Goal: Transaction & Acquisition: Purchase product/service

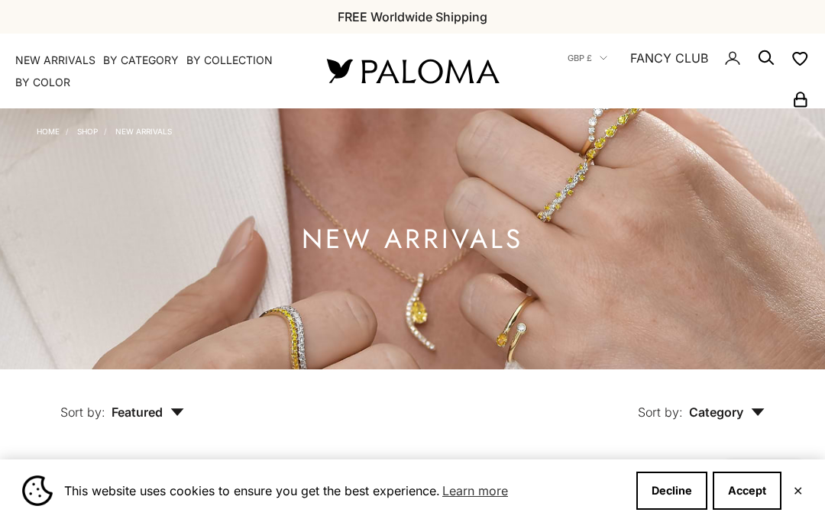
click at [749, 486] on button "Accept" at bounding box center [747, 491] width 69 height 38
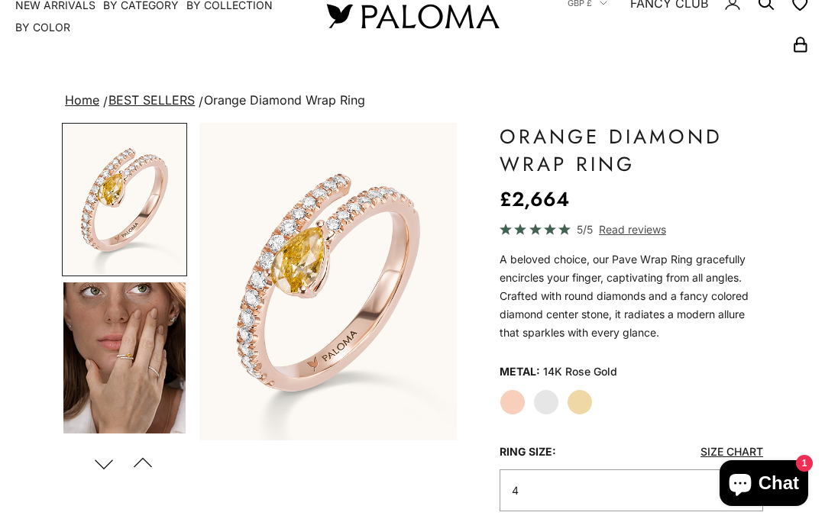
scroll to position [58, 0]
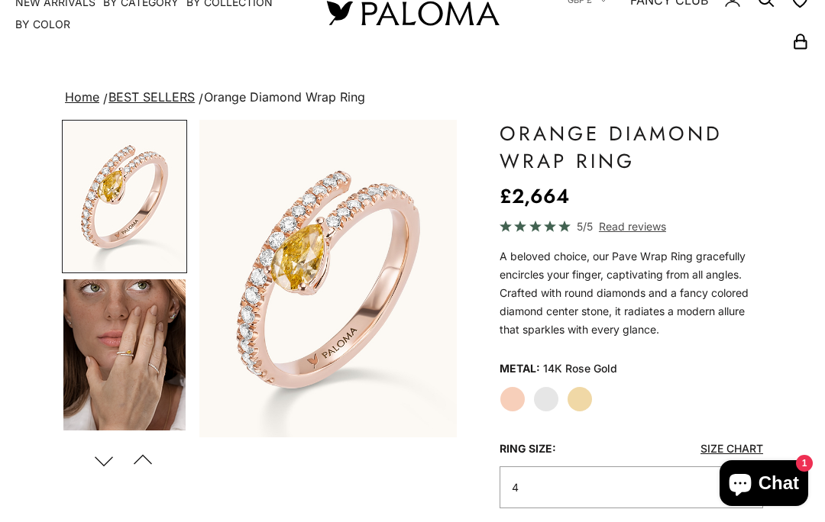
click at [549, 401] on label "White Gold" at bounding box center [546, 399] width 26 height 26
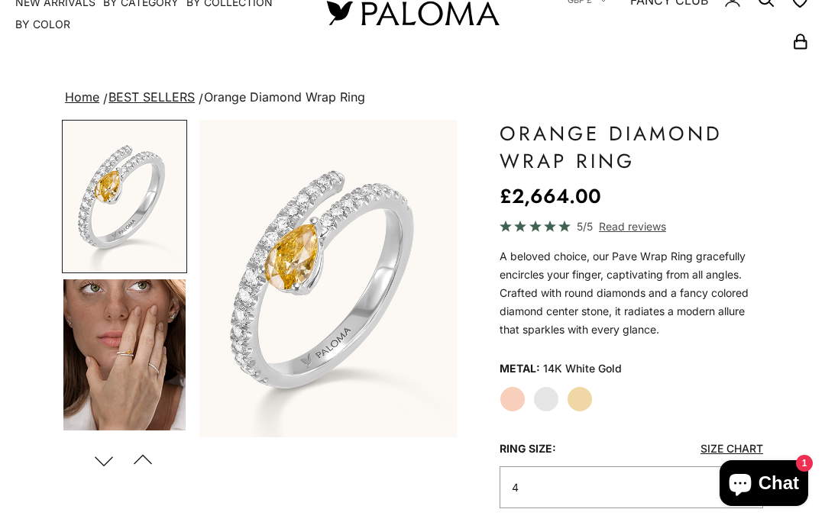
click at [587, 396] on label "Yellow Gold" at bounding box center [580, 399] width 26 height 26
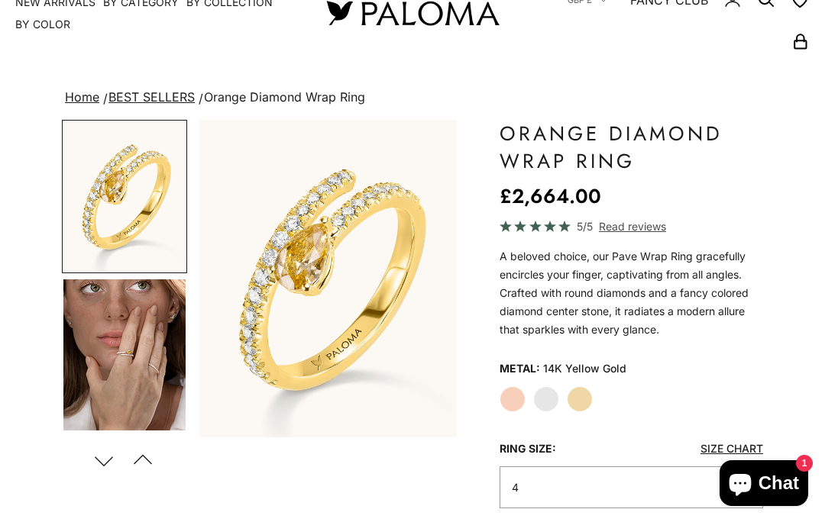
click at [554, 399] on label "White Gold" at bounding box center [546, 399] width 26 height 26
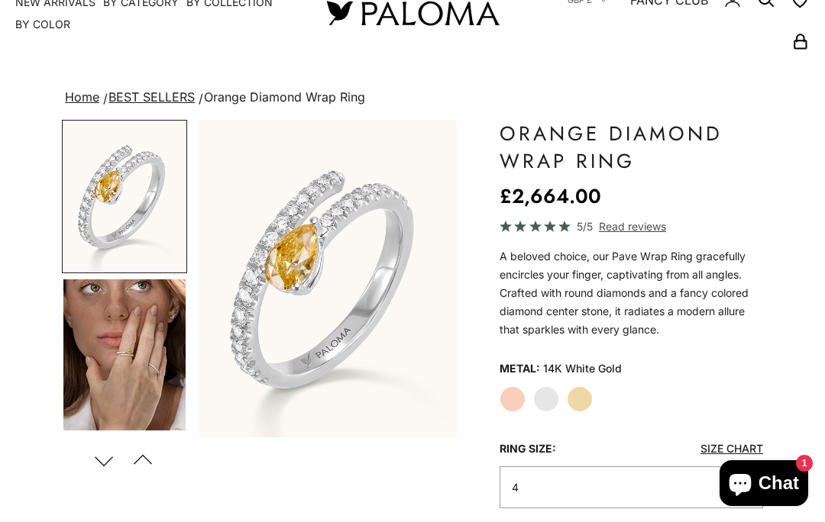
click at [522, 404] on label "Rose Gold" at bounding box center [512, 399] width 26 height 26
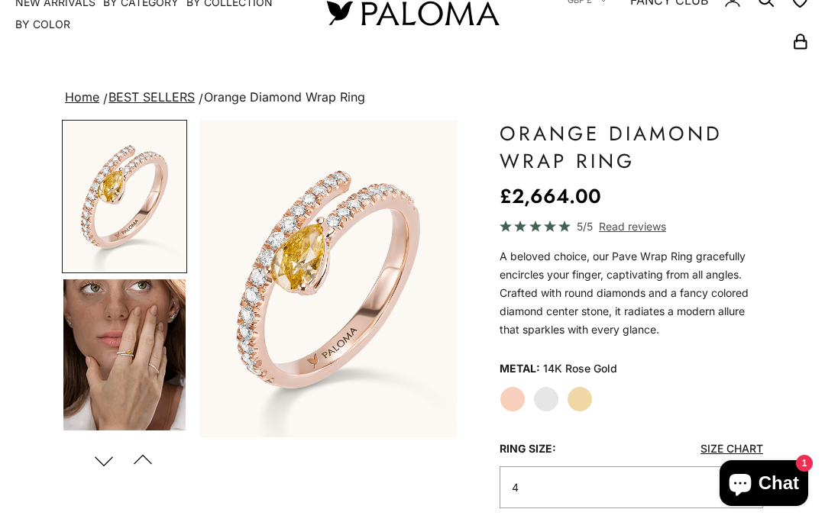
click at [515, 397] on label "Rose Gold" at bounding box center [512, 399] width 26 height 26
click at [513, 396] on label "Rose Gold" at bounding box center [512, 399] width 26 height 26
click at [631, 225] on span "Read reviews" at bounding box center [632, 227] width 67 height 18
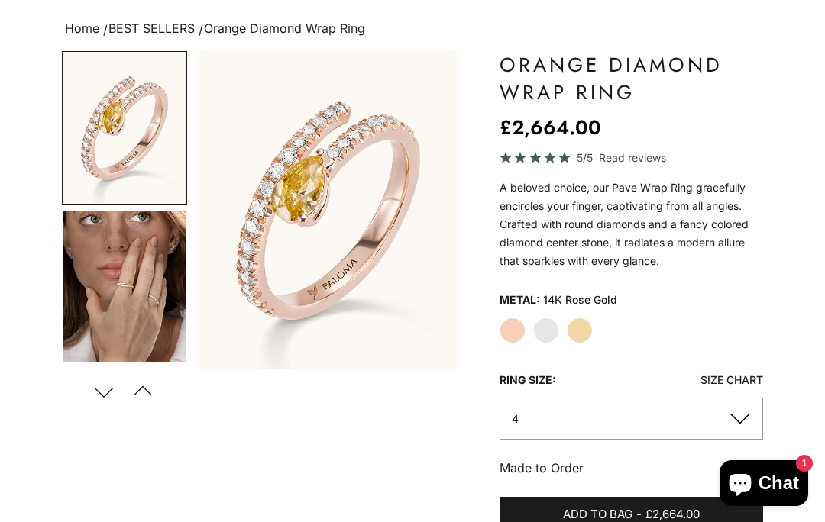
scroll to position [123, 0]
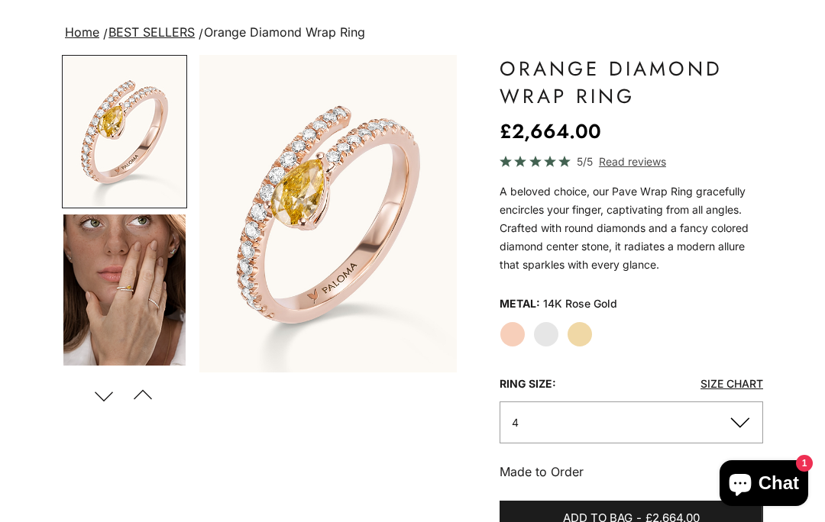
click at [156, 289] on img "Go to item 4" at bounding box center [124, 290] width 122 height 151
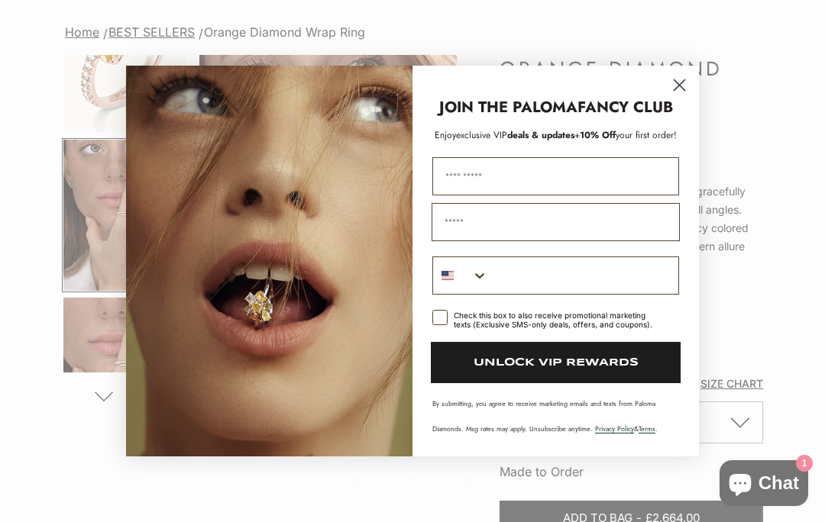
scroll to position [0, 276]
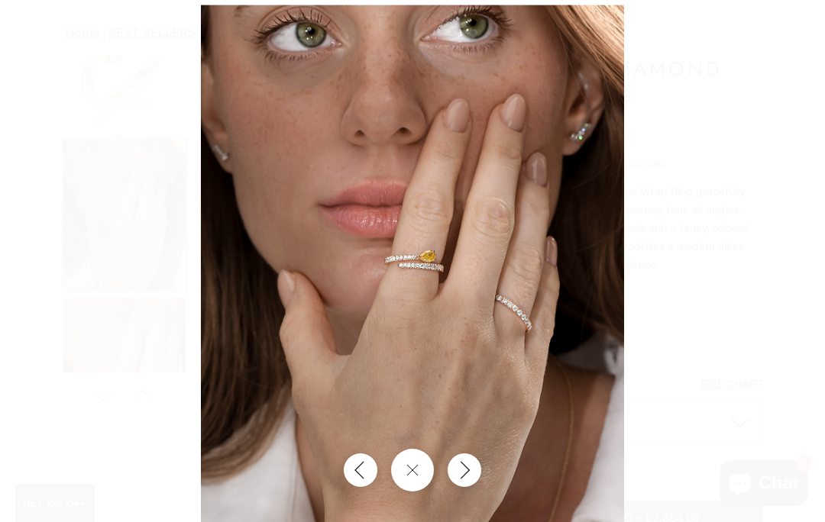
click at [153, 47] on div at bounding box center [412, 261] width 825 height 522
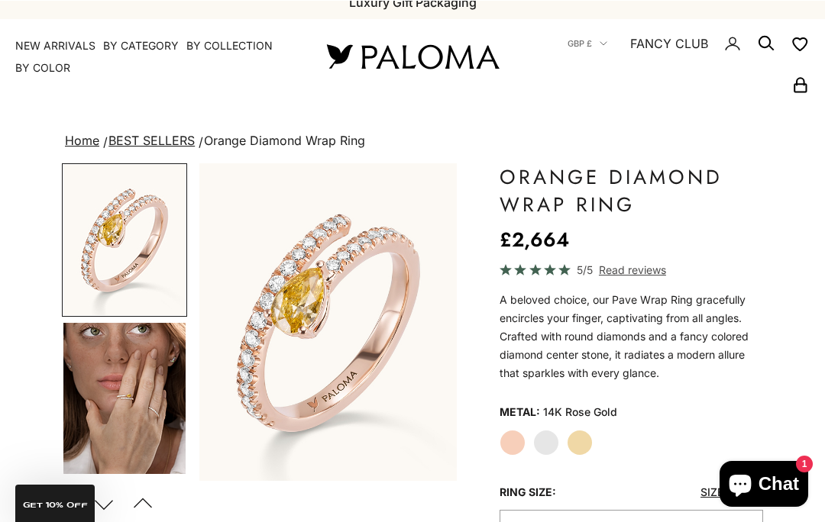
scroll to position [15, 0]
click at [583, 439] on label "Yellow Gold" at bounding box center [580, 443] width 26 height 26
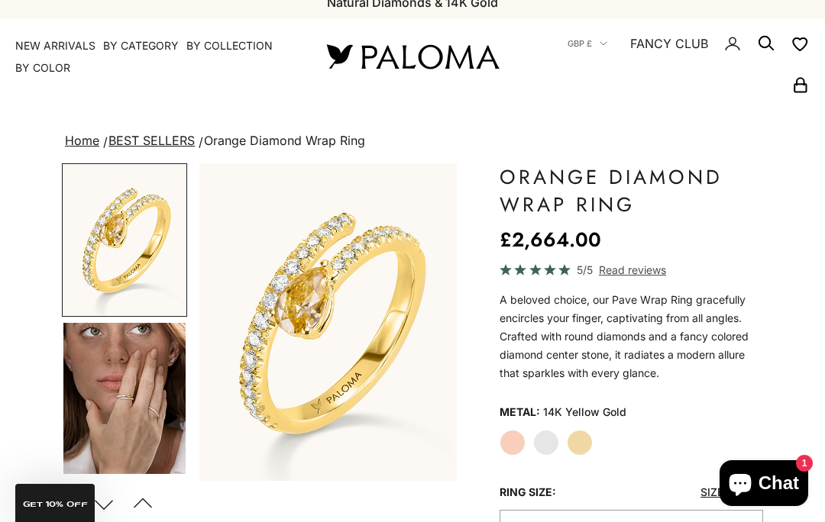
click at [553, 435] on label "White Gold" at bounding box center [546, 443] width 26 height 26
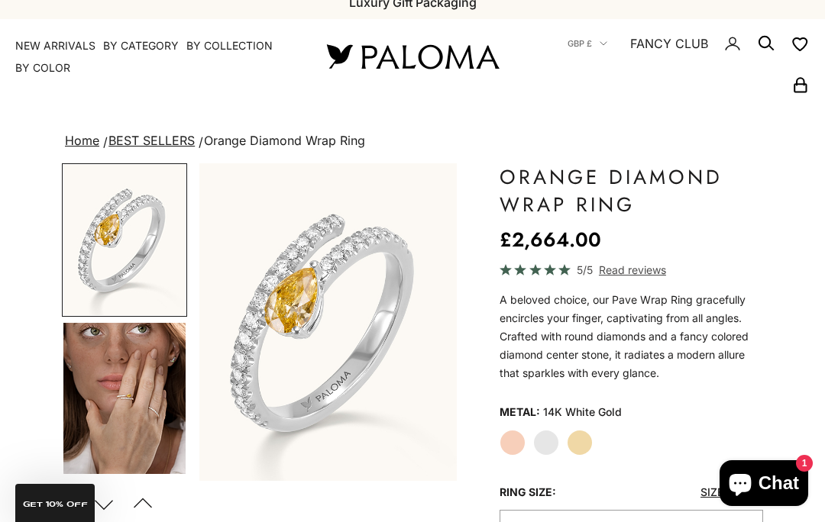
click at [588, 435] on label "Yellow Gold" at bounding box center [580, 443] width 26 height 26
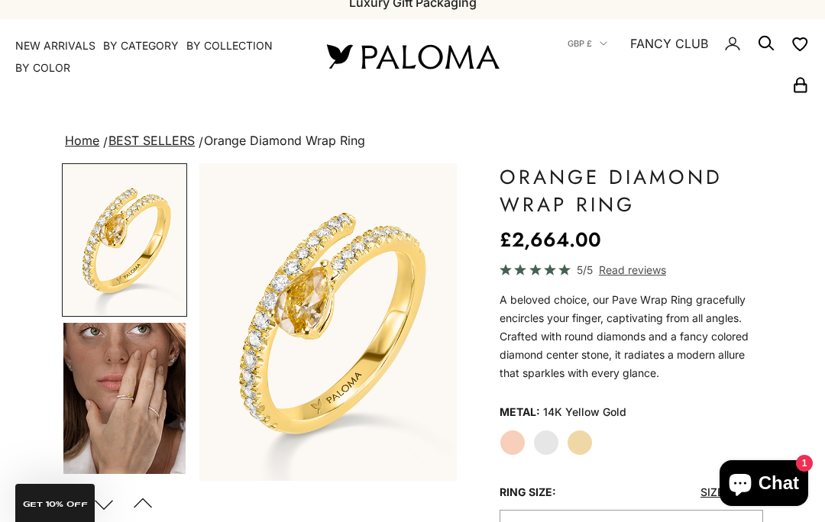
click at [512, 447] on label "Rose Gold" at bounding box center [512, 443] width 26 height 26
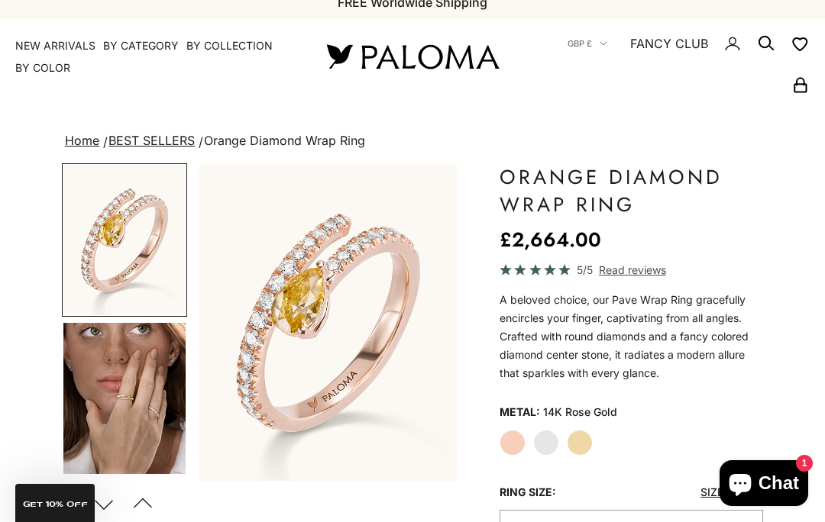
click at [548, 437] on label "White Gold" at bounding box center [546, 443] width 26 height 26
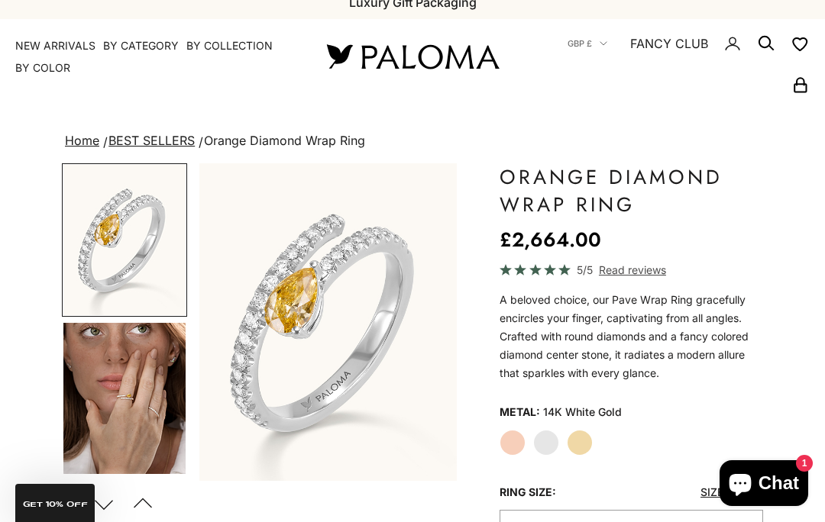
click at [141, 396] on img "Go to item 4" at bounding box center [124, 398] width 122 height 151
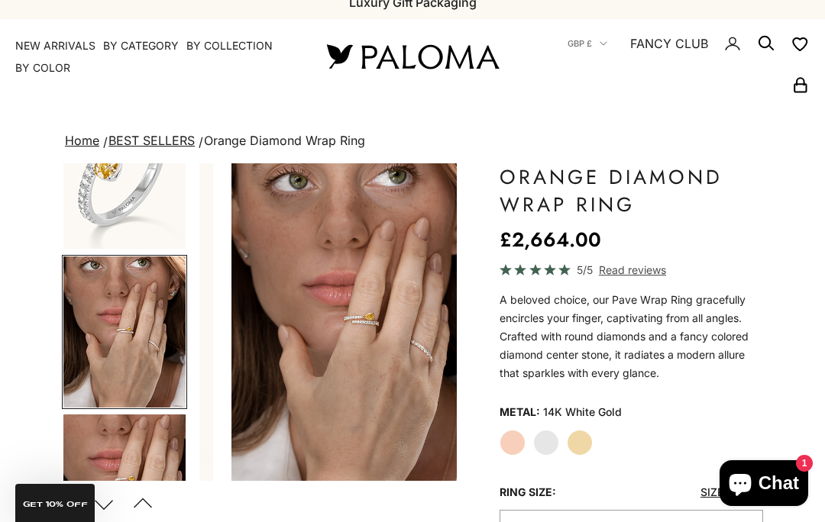
scroll to position [0, 276]
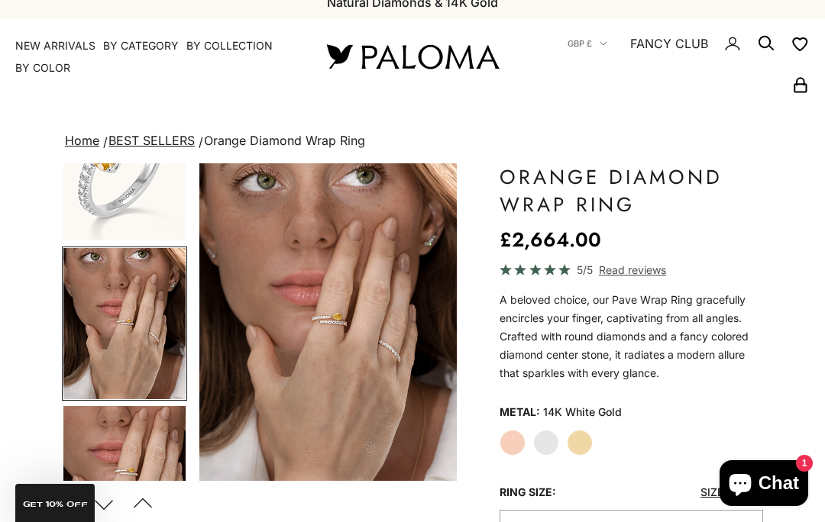
click at [579, 436] on label "Yellow Gold" at bounding box center [580, 443] width 26 height 26
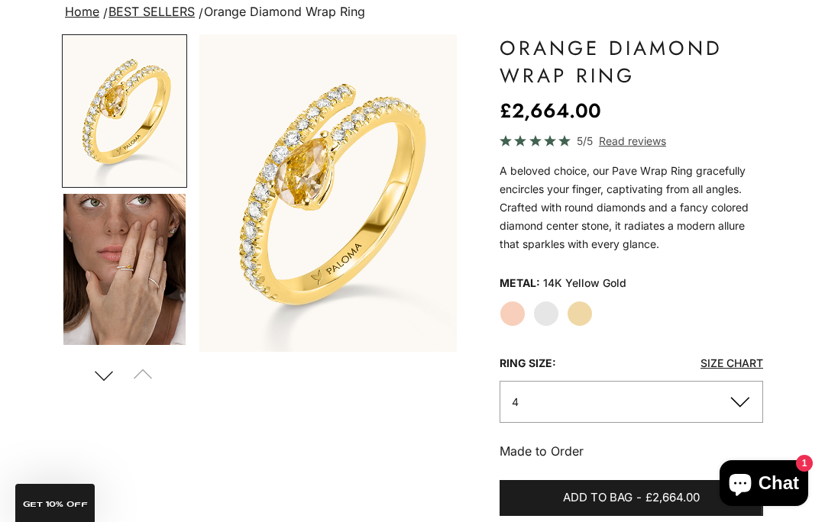
scroll to position [153, 0]
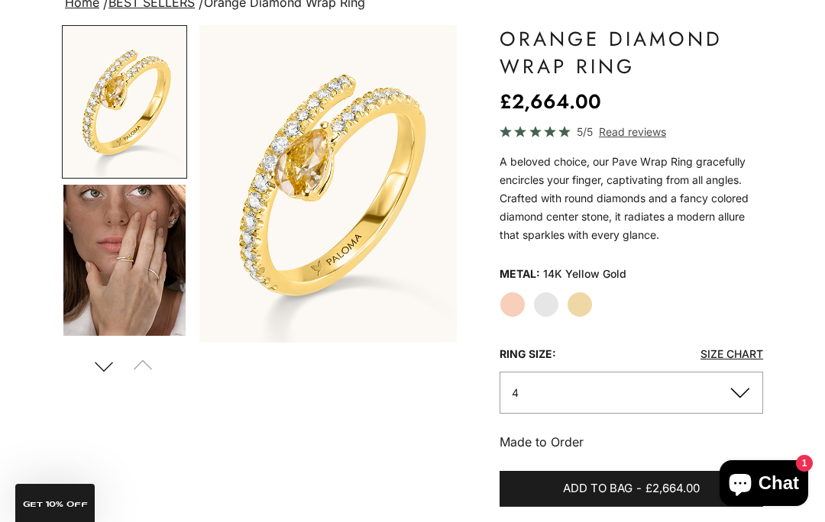
click at [735, 386] on button "4" at bounding box center [630, 393] width 263 height 42
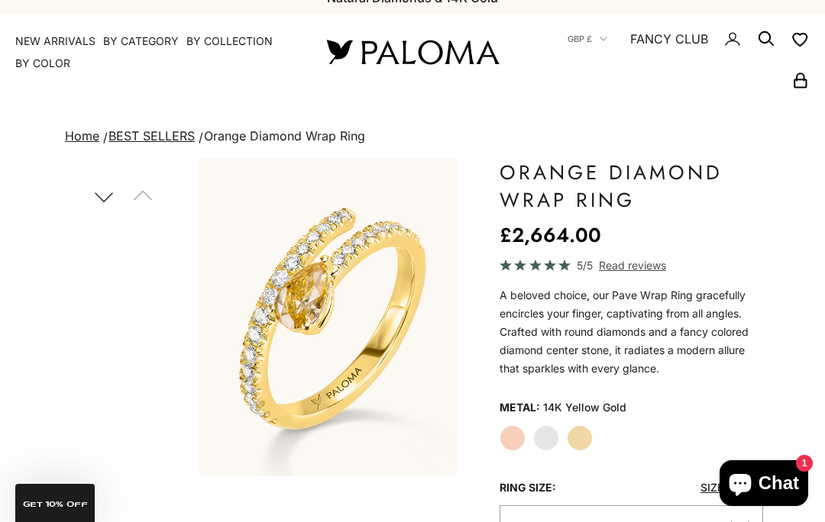
scroll to position [0, 0]
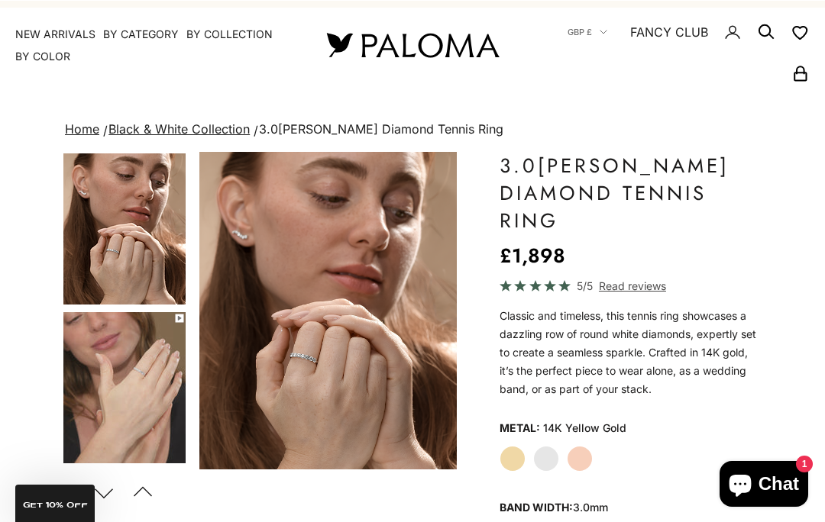
scroll to position [26, 0]
click at [552, 453] on label "White Gold" at bounding box center [546, 459] width 26 height 26
click at [515, 457] on label "Yellow Gold" at bounding box center [512, 459] width 26 height 26
click at [515, 456] on label "Yellow Gold" at bounding box center [512, 459] width 26 height 26
click at [515, 451] on label "Yellow Gold" at bounding box center [512, 459] width 26 height 26
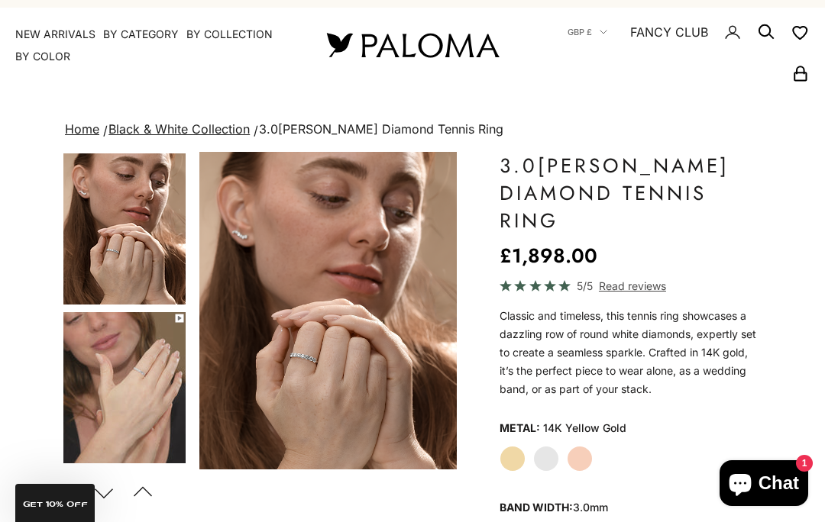
click at [585, 452] on label "Rose Gold" at bounding box center [580, 459] width 26 height 26
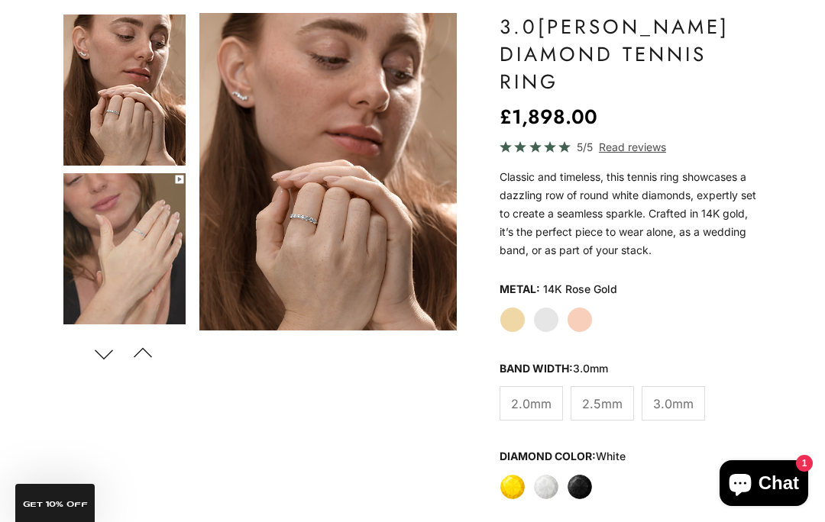
scroll to position [164, 0]
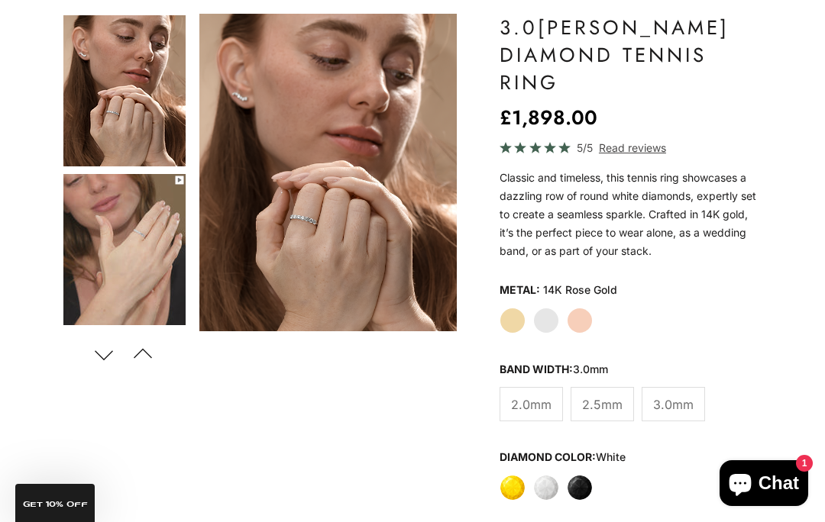
click at [552, 322] on label "White Gold" at bounding box center [546, 321] width 26 height 26
click at [536, 399] on span "2.0mm" at bounding box center [531, 405] width 40 height 20
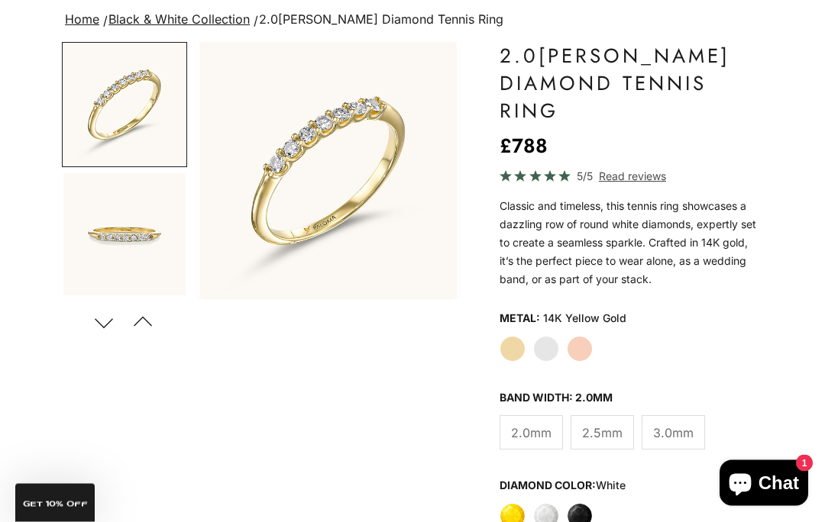
scroll to position [136, 0]
click at [672, 424] on span "3.0mm" at bounding box center [673, 433] width 40 height 20
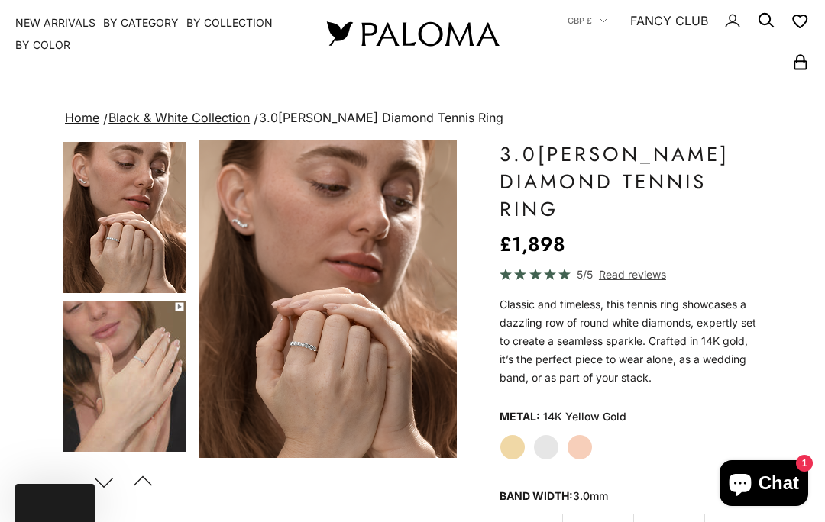
scroll to position [37, 0]
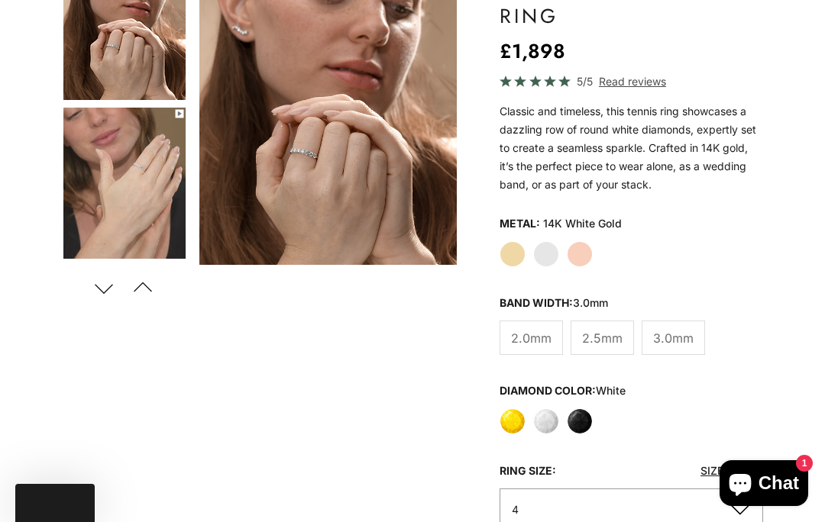
scroll to position [-2, 0]
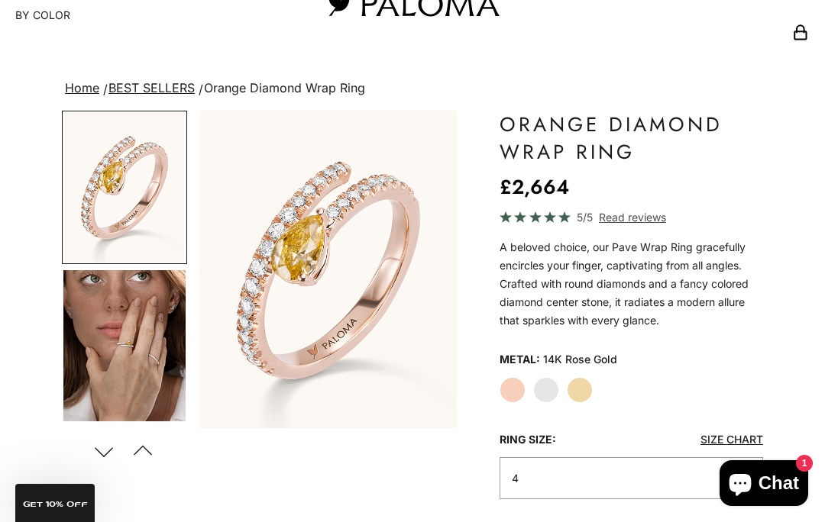
scroll to position [68, 0]
click at [548, 386] on label "White Gold" at bounding box center [546, 389] width 26 height 26
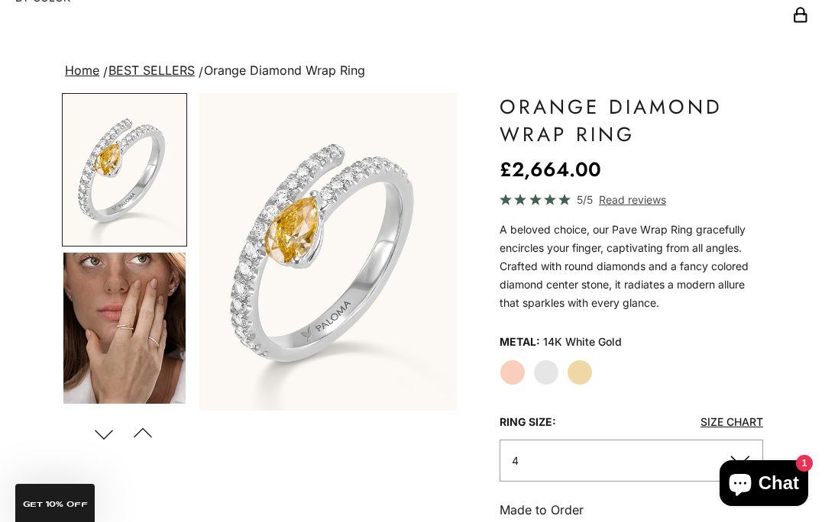
scroll to position [87, 0]
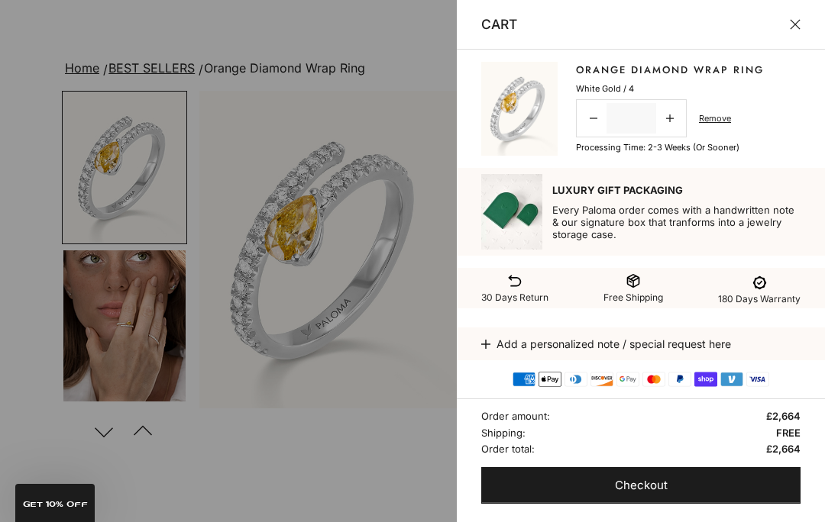
click at [661, 496] on span "Checkout" at bounding box center [641, 486] width 53 height 19
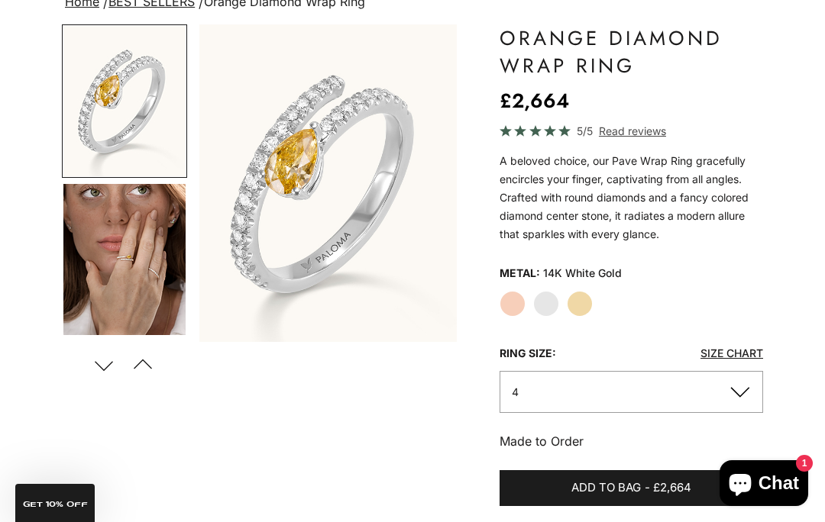
scroll to position [153, 0]
click at [583, 296] on label "Yellow Gold" at bounding box center [580, 304] width 26 height 26
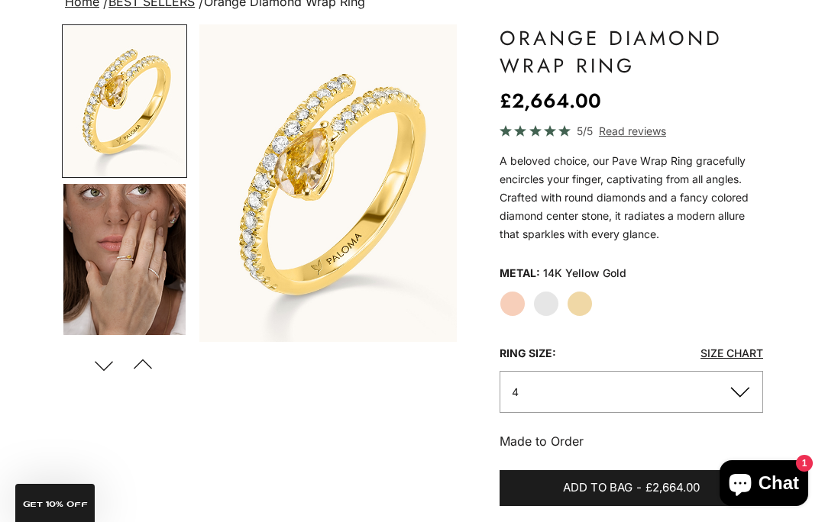
click at [516, 300] on label "Rose Gold" at bounding box center [512, 304] width 26 height 26
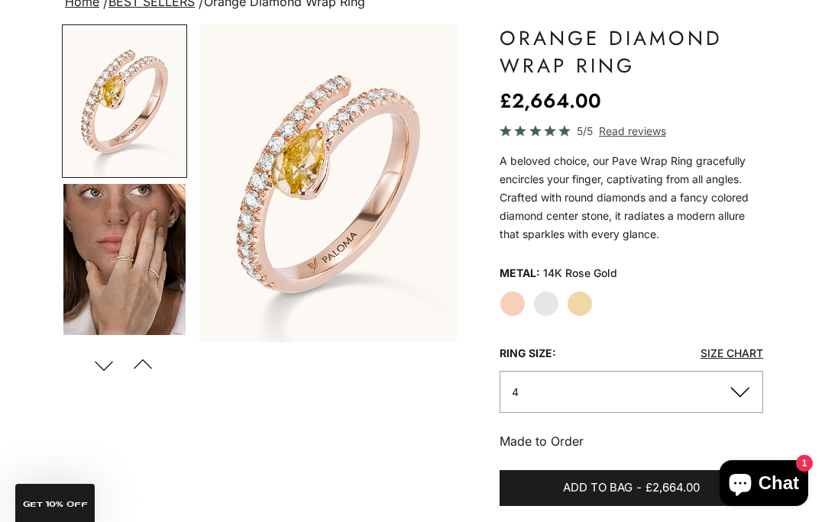
click at [554, 305] on label "White Gold" at bounding box center [546, 304] width 26 height 26
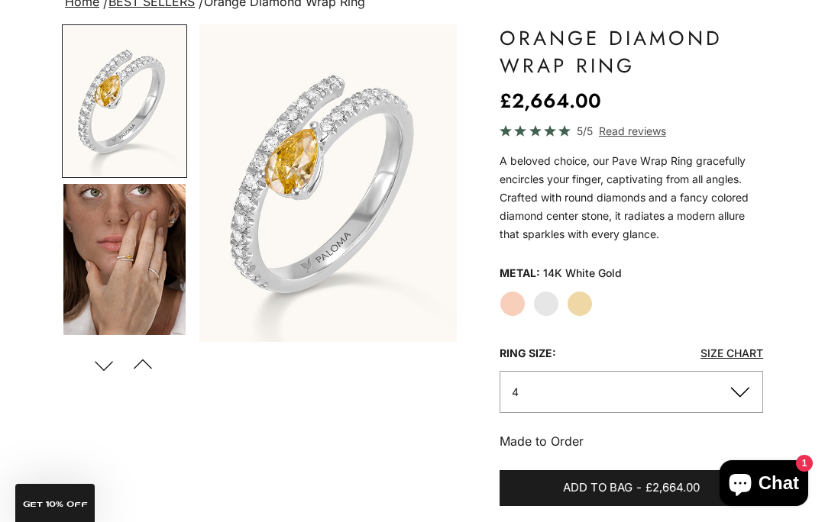
click at [144, 253] on img "Go to item 4" at bounding box center [124, 259] width 122 height 151
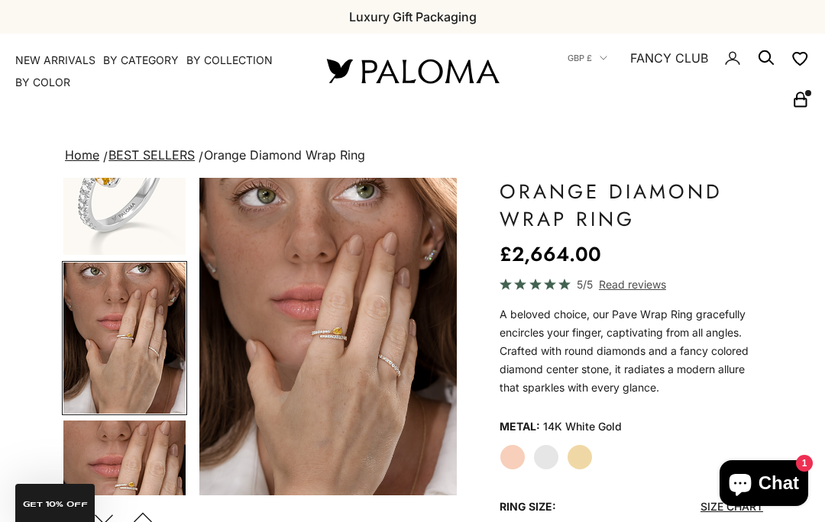
click at [671, 66] on link "FANCY CLUB" at bounding box center [669, 58] width 78 height 20
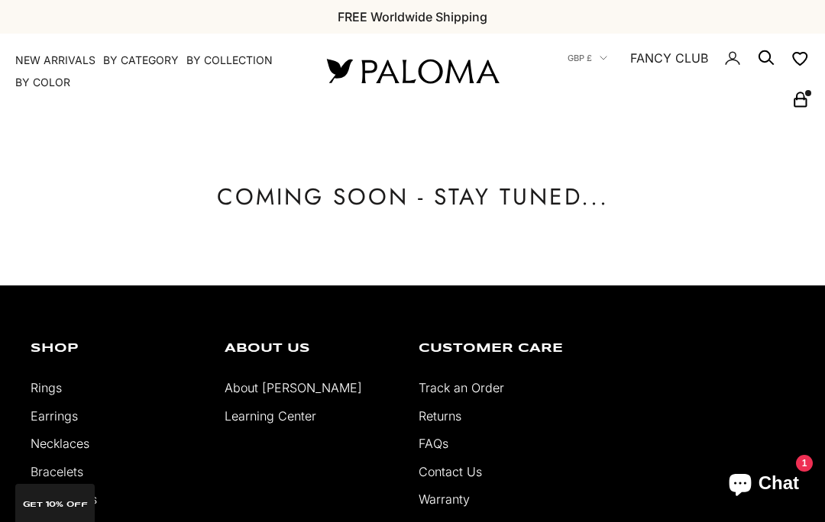
click at [286, 396] on link "About [PERSON_NAME]" at bounding box center [293, 387] width 137 height 15
click at [62, 389] on link "Rings" at bounding box center [46, 387] width 31 height 15
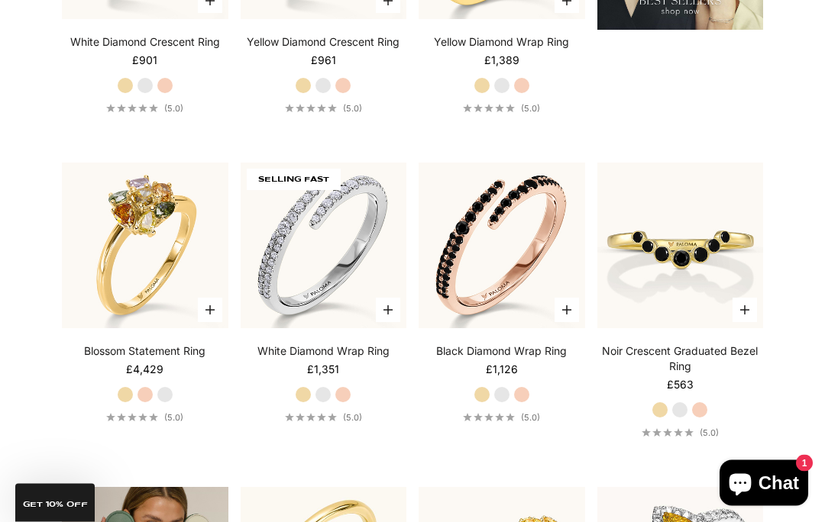
scroll to position [1918, 0]
click at [304, 312] on img at bounding box center [323, 245] width 183 height 183
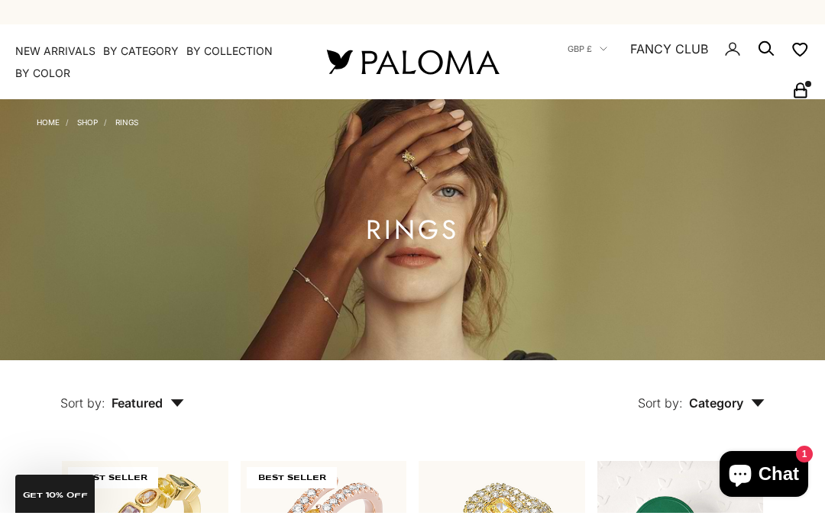
scroll to position [11, 0]
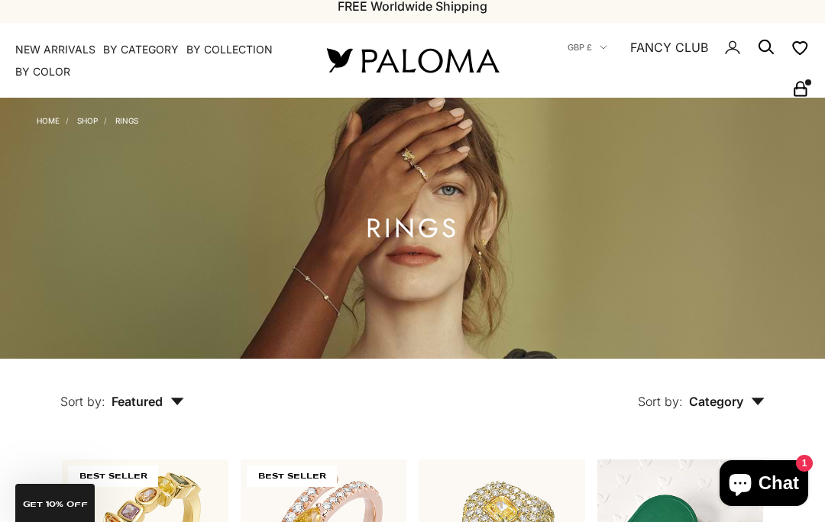
click at [233, 45] on summary "By Collection" at bounding box center [229, 49] width 86 height 15
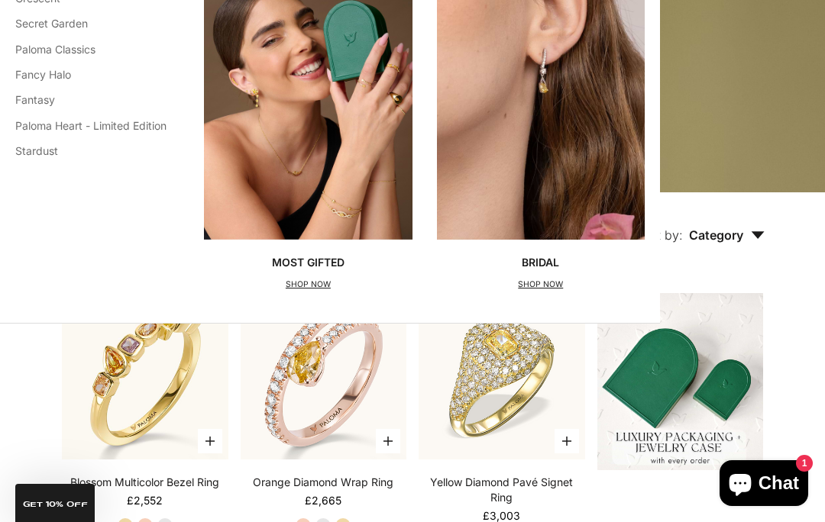
scroll to position [152, 0]
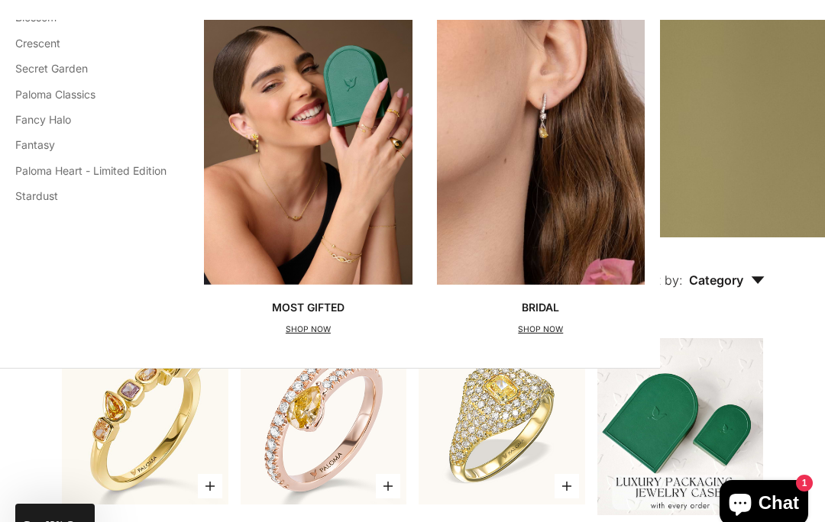
click at [749, 268] on span "Category" at bounding box center [727, 260] width 76 height 15
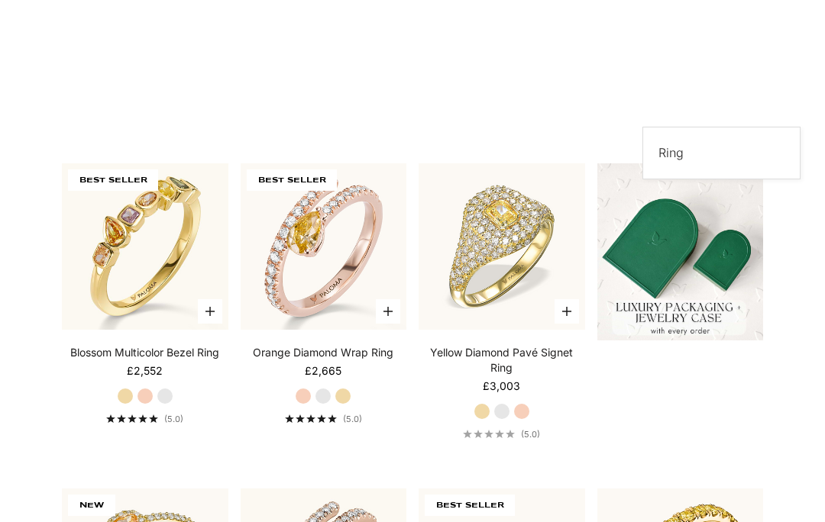
scroll to position [0, 0]
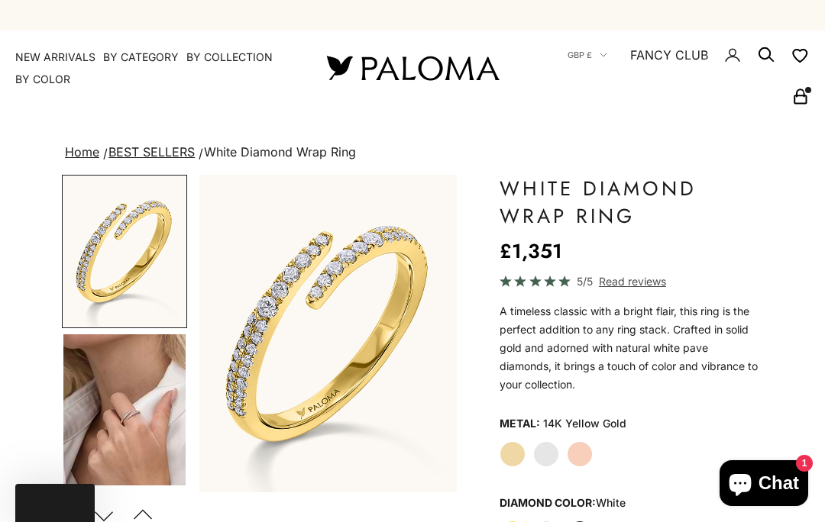
scroll to position [3, 0]
click at [148, 418] on img "Go to item 4" at bounding box center [124, 409] width 122 height 151
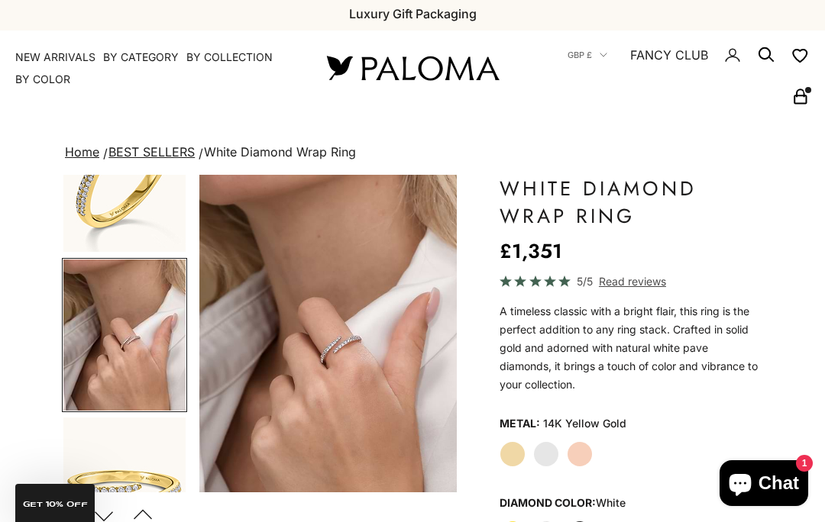
scroll to position [0, 0]
